Goal: Leave review/rating: Leave review/rating

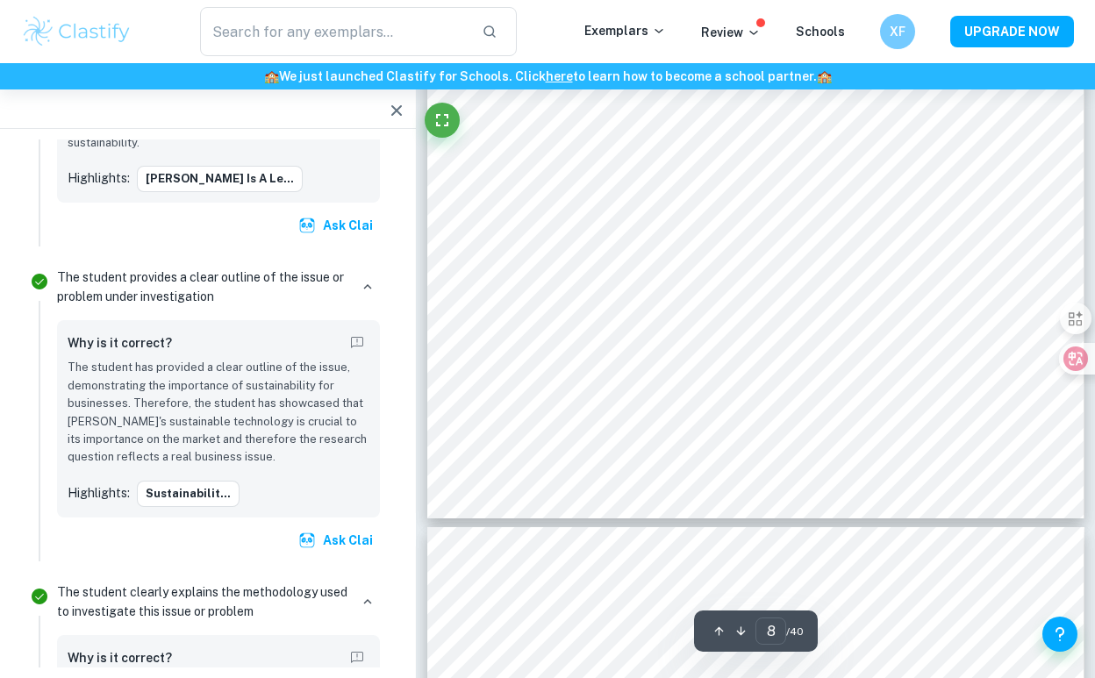
scroll to position [5787, 0]
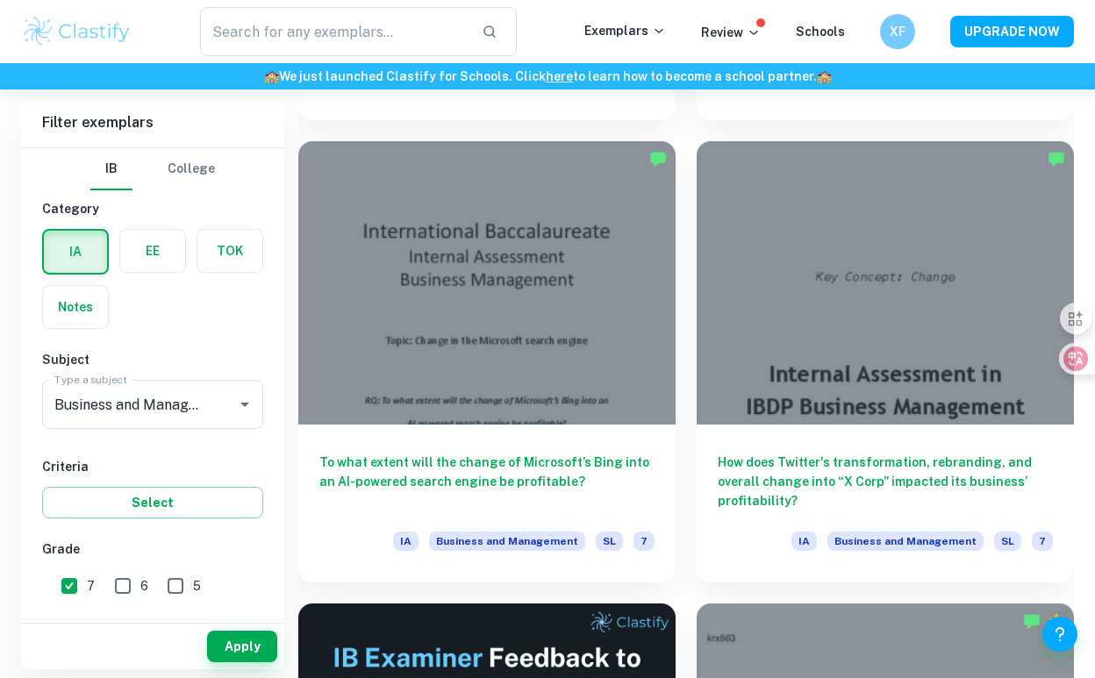
scroll to position [4151, 0]
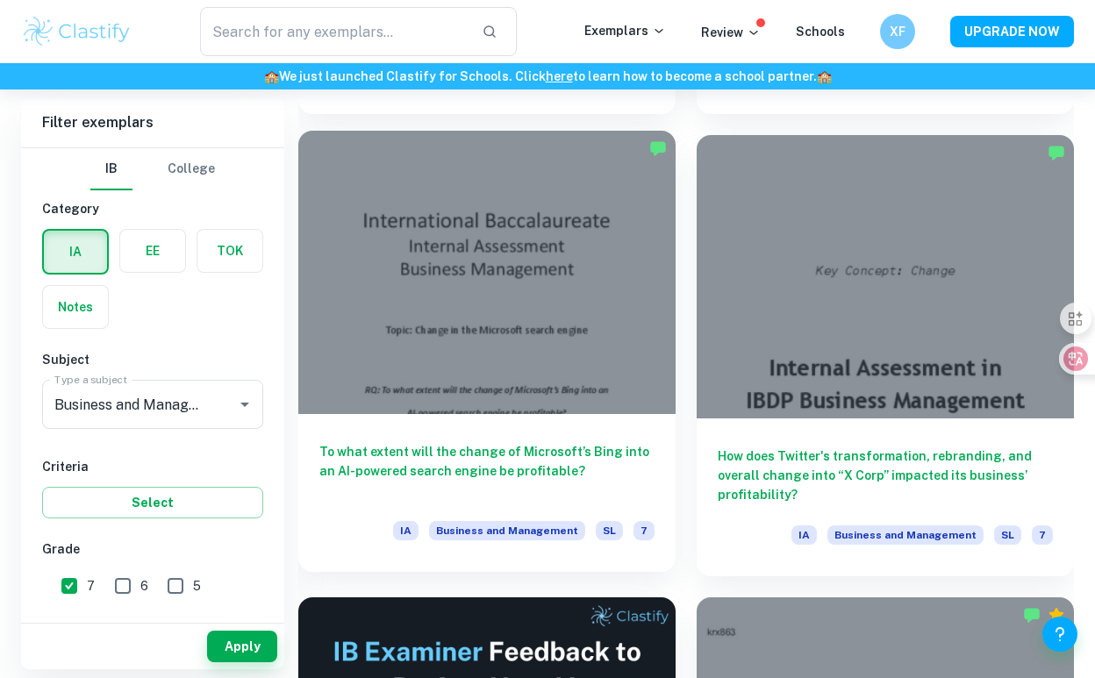
click at [578, 327] on div at bounding box center [486, 272] width 377 height 283
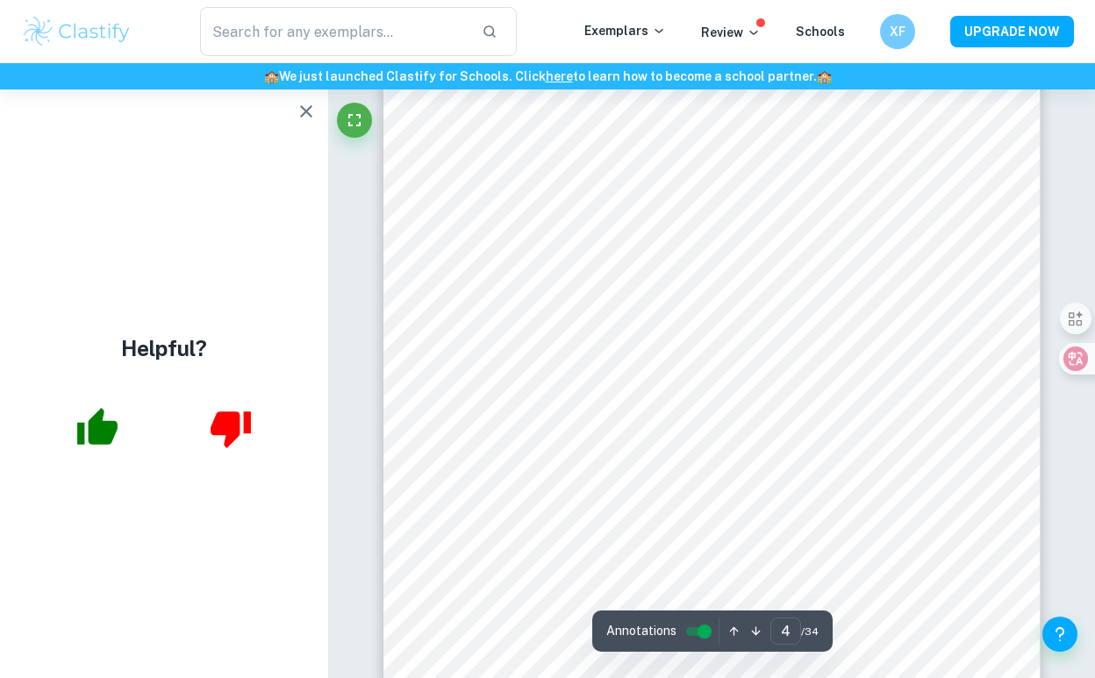
click at [297, 124] on button "button" at bounding box center [306, 111] width 35 height 35
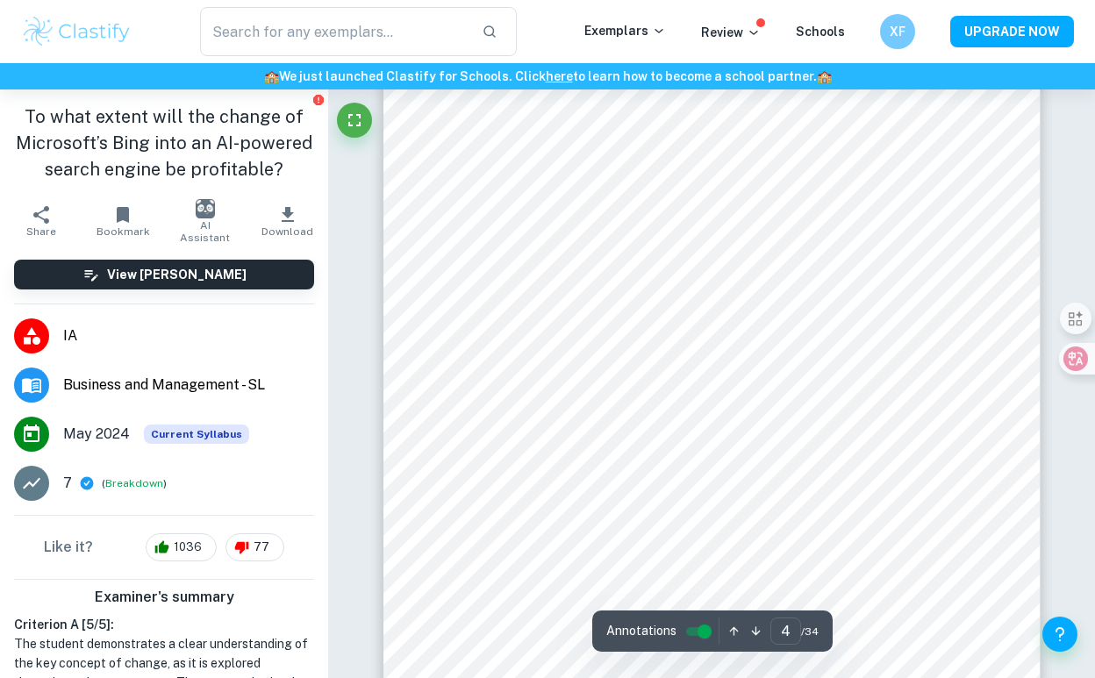
scroll to position [3101, 0]
type input "5"
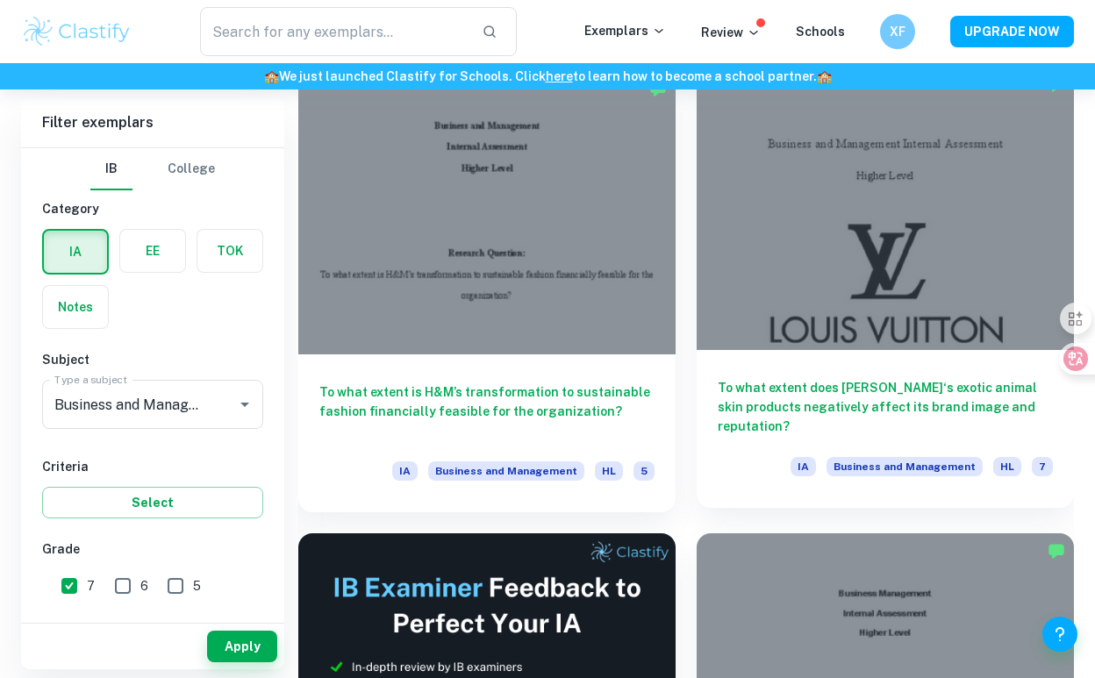
scroll to position [4186, 0]
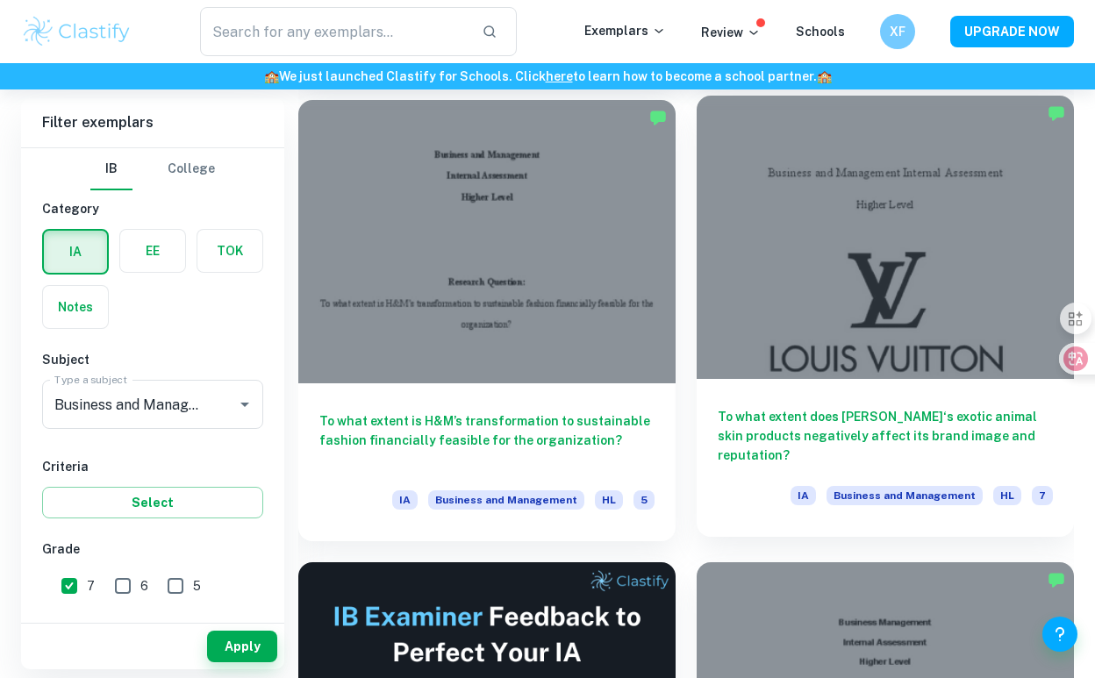
click at [858, 207] on div at bounding box center [884, 237] width 377 height 283
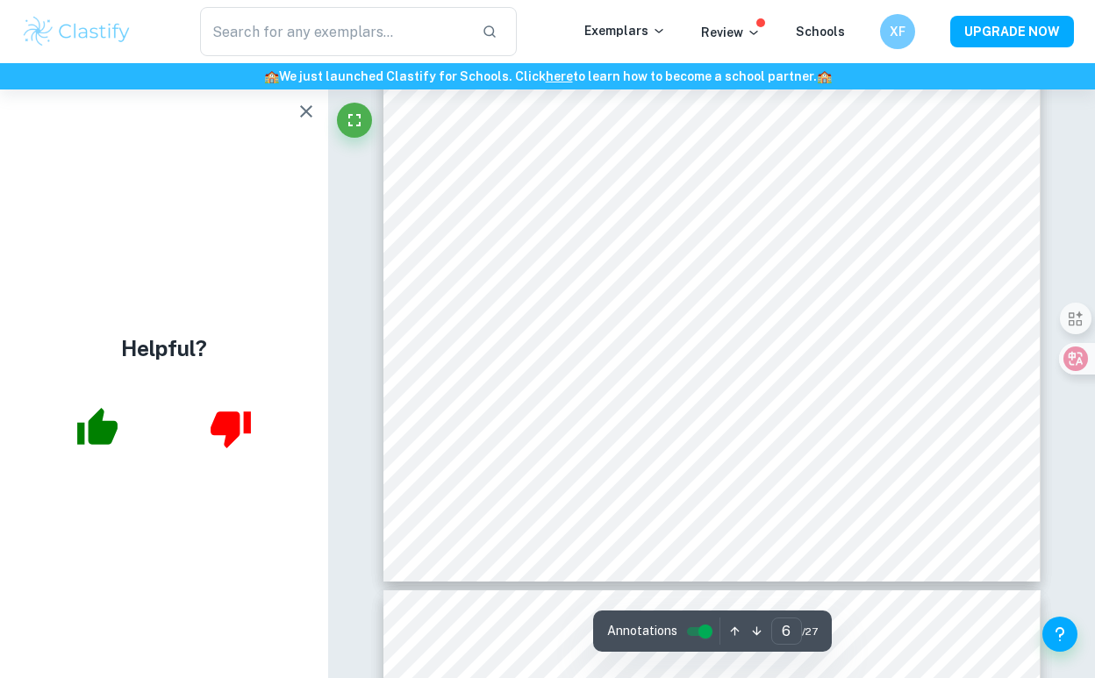
scroll to position [4888, 0]
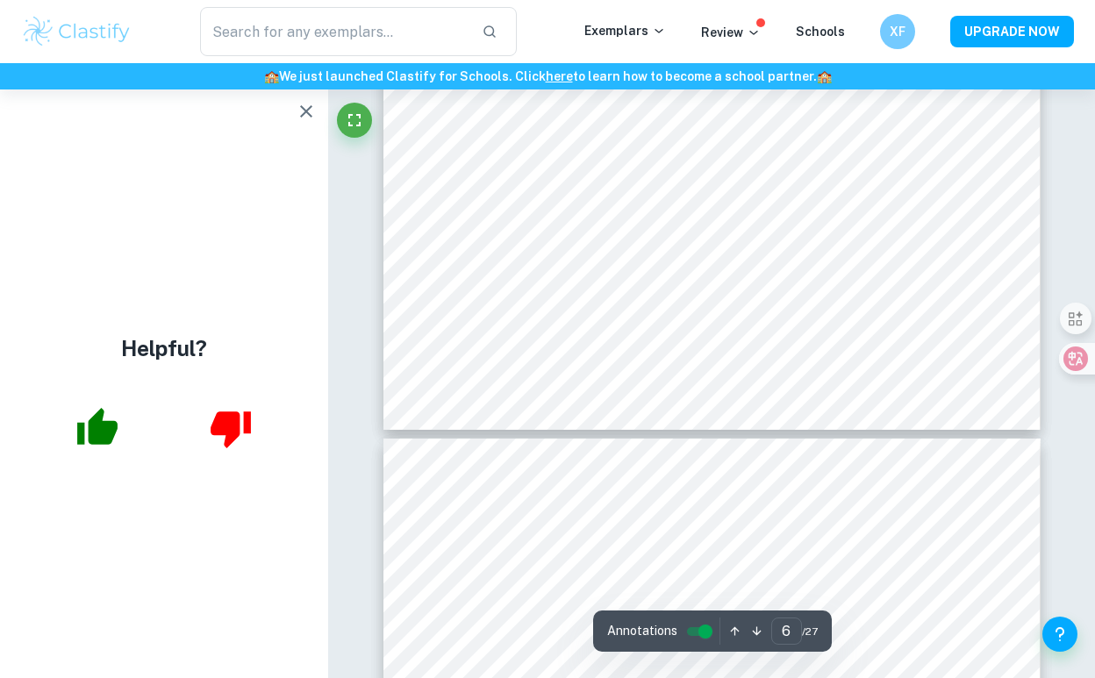
type input "7"
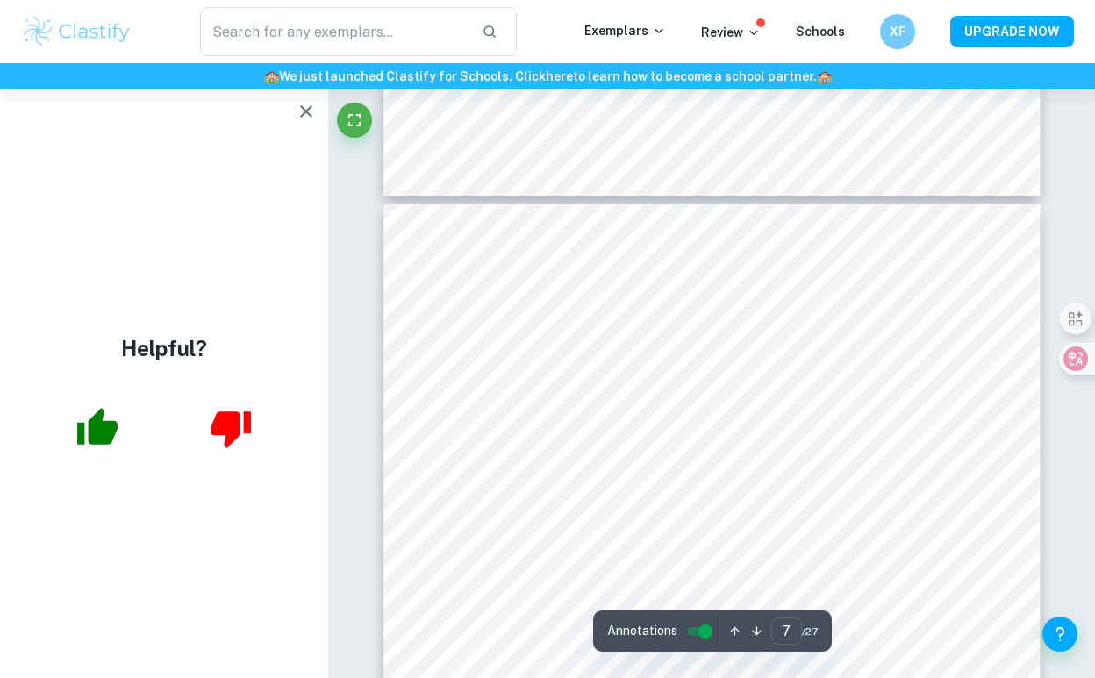
click at [305, 118] on icon "button" at bounding box center [306, 111] width 21 height 21
